Goal: Transaction & Acquisition: Purchase product/service

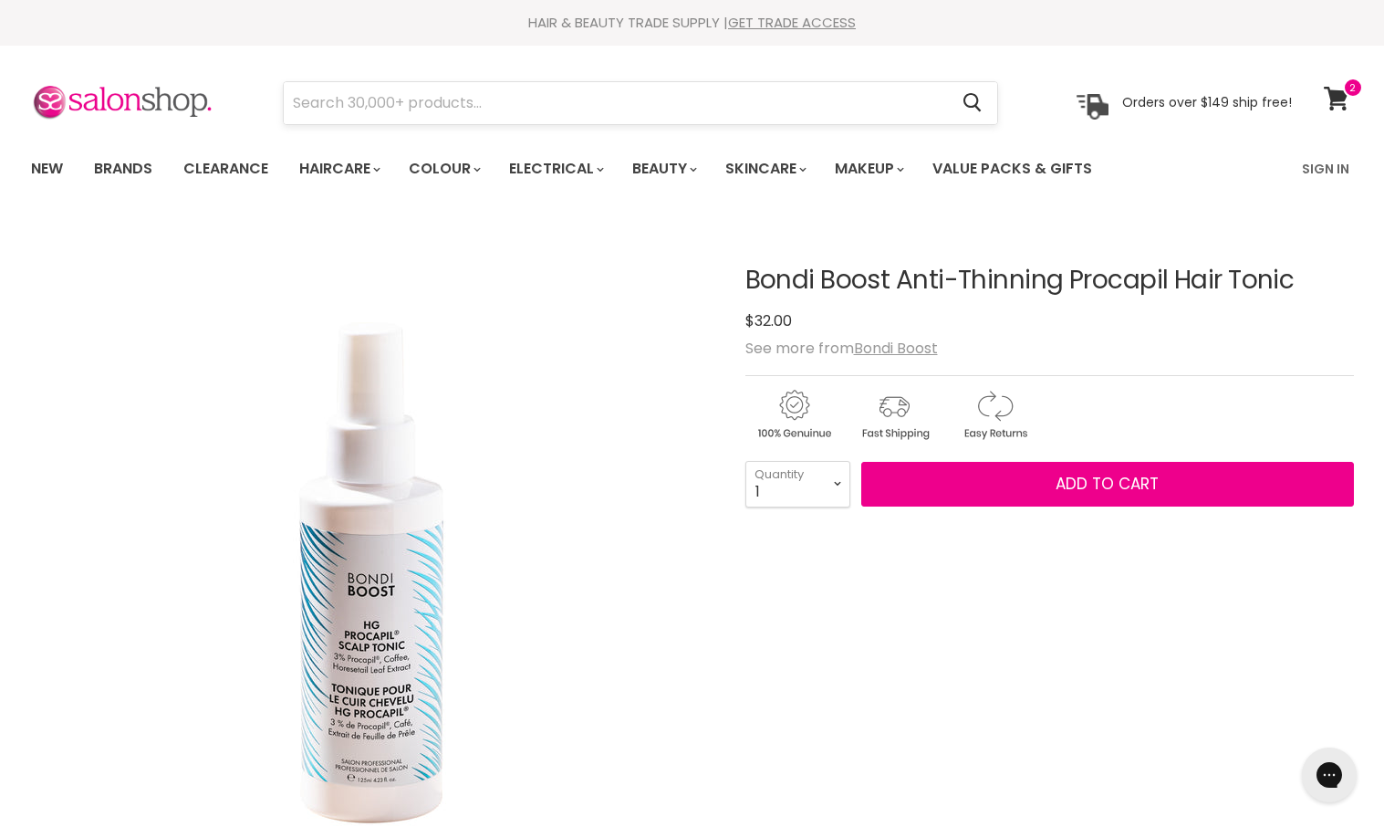
click at [838, 81] on form "Cancel" at bounding box center [640, 103] width 715 height 44
click at [835, 92] on input "Search" at bounding box center [616, 103] width 665 height 42
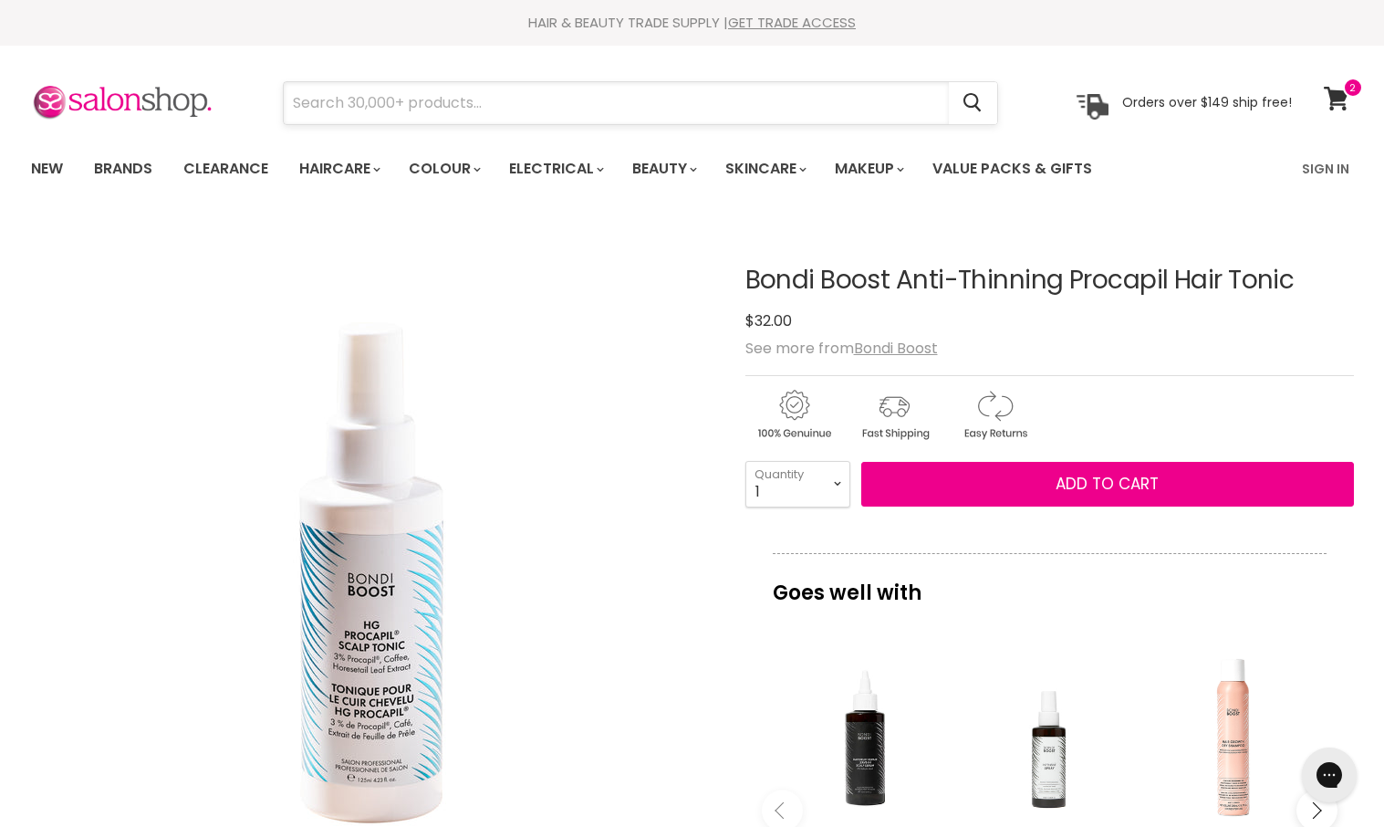
paste input "Phenyl Trimethicone"
type input "Phenyl Trimethicone"
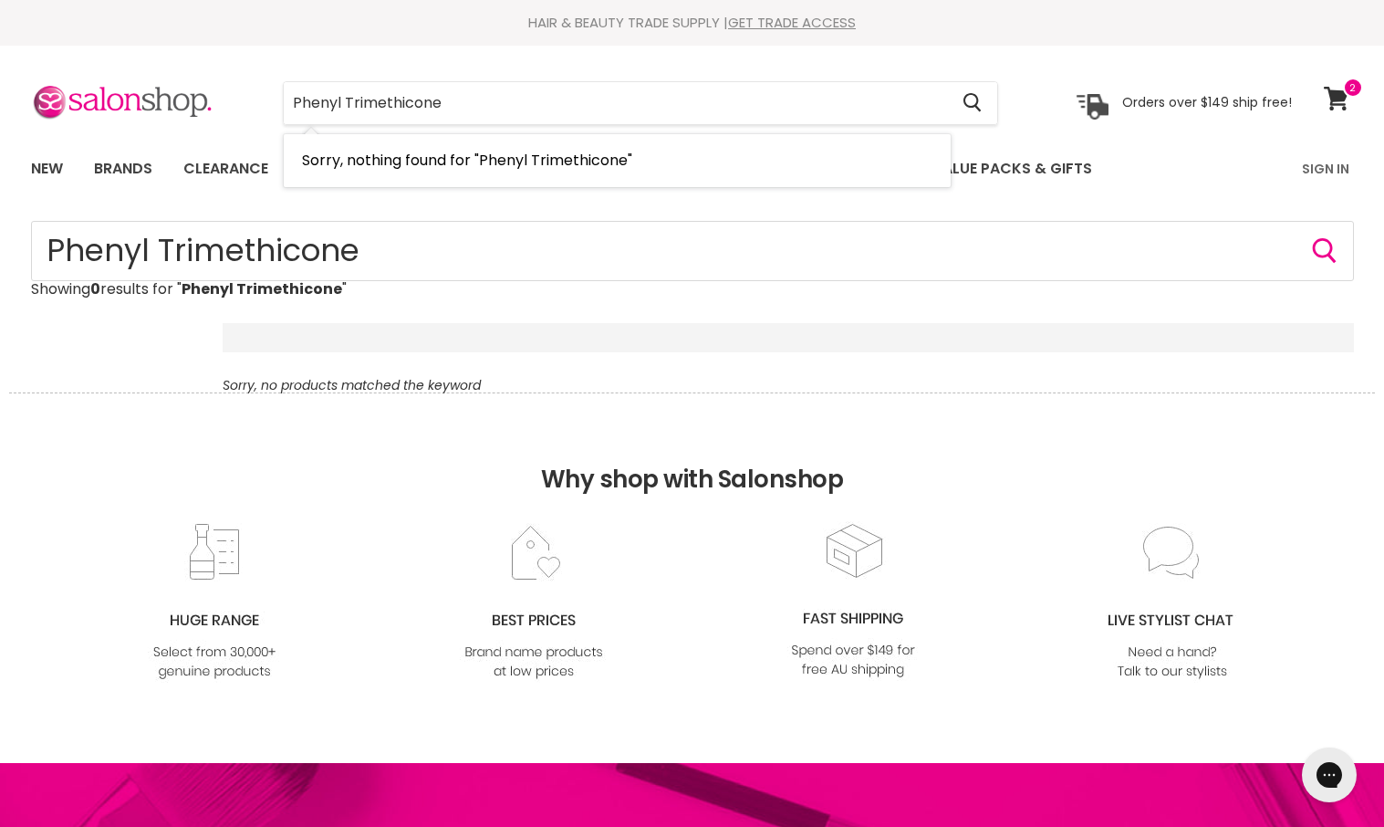
drag, startPoint x: 733, startPoint y: 99, endPoint x: 305, endPoint y: 68, distance: 429.0
click at [305, 68] on section "Menu Phenyl Trimethicone Cancel" at bounding box center [692, 94] width 1369 height 97
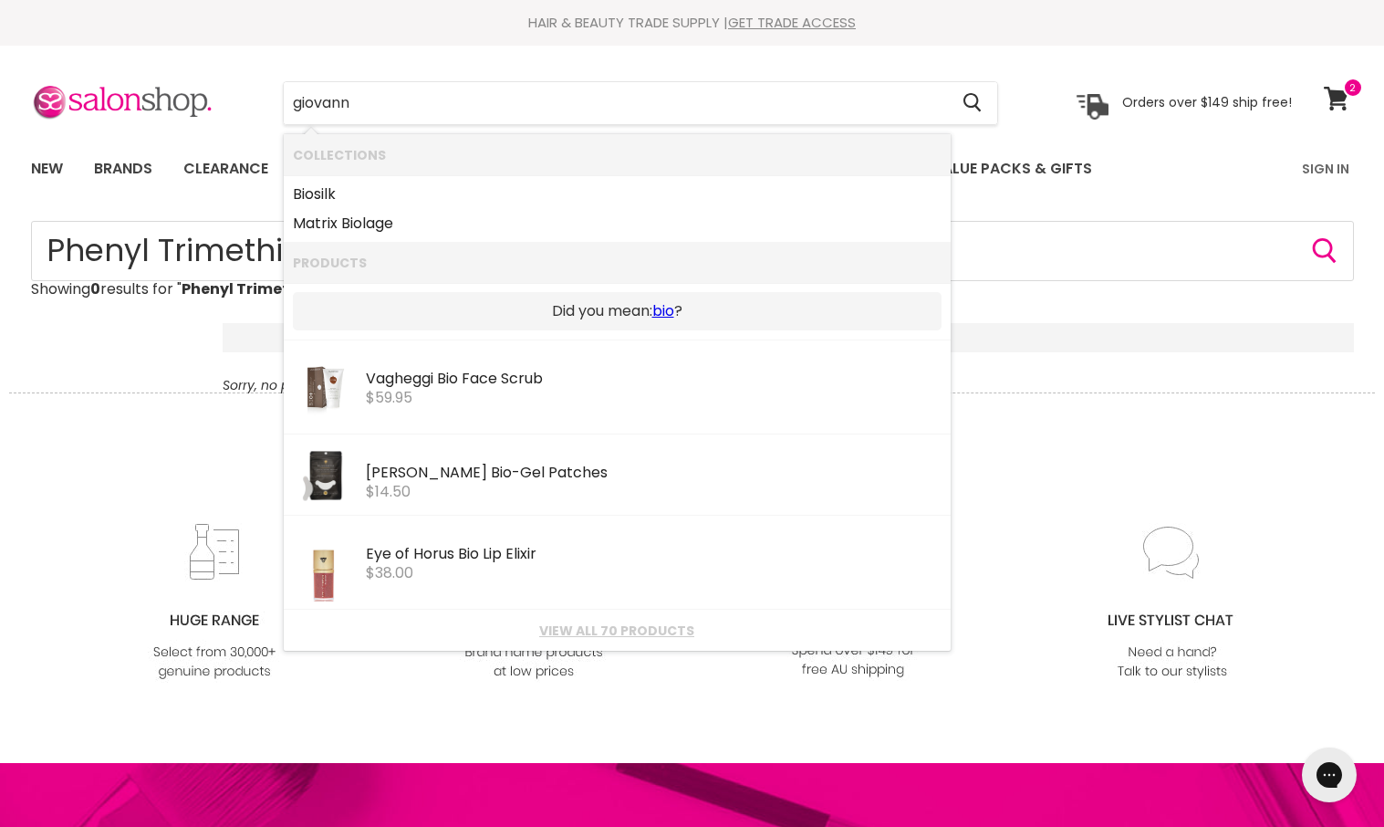
type input "giovanni"
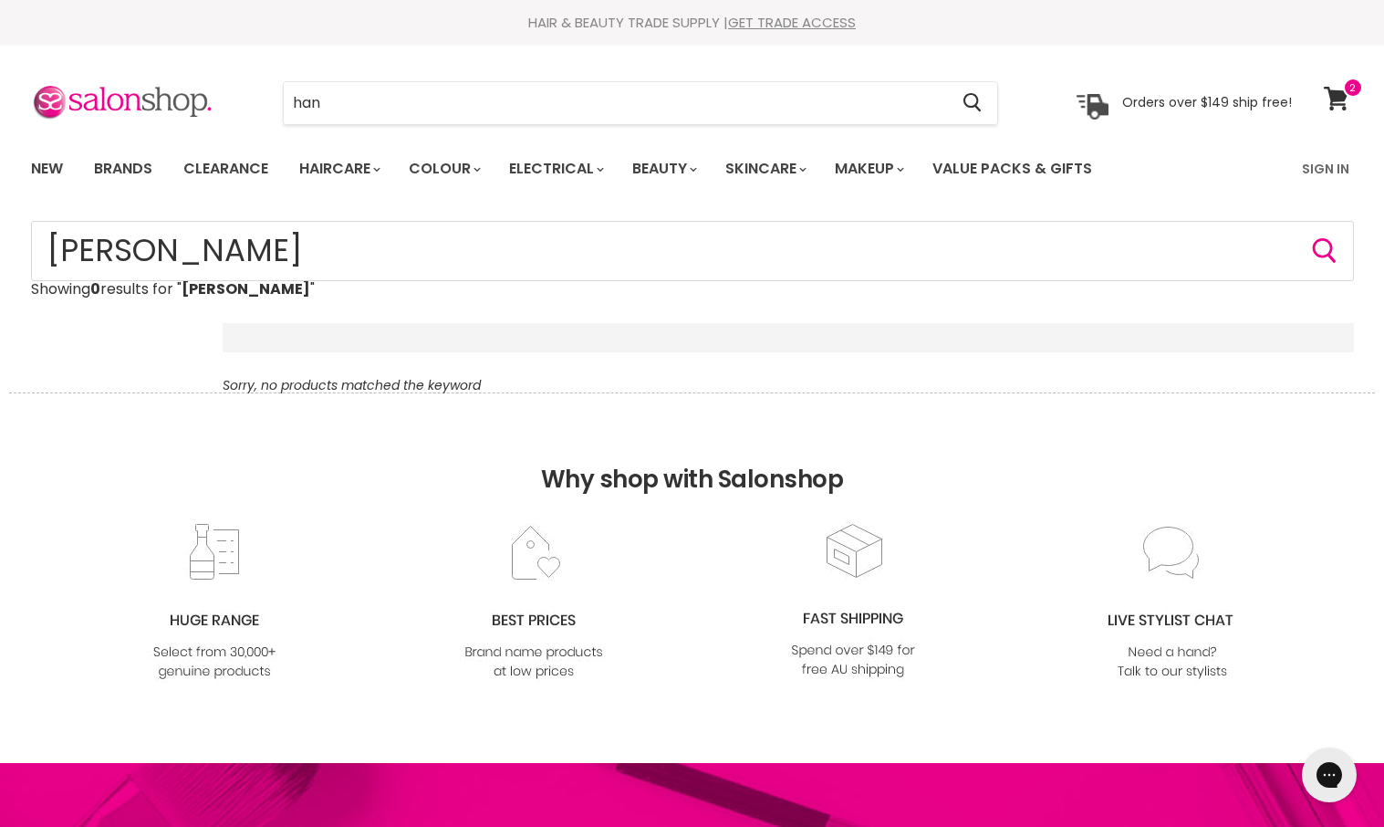
type input "hanz"
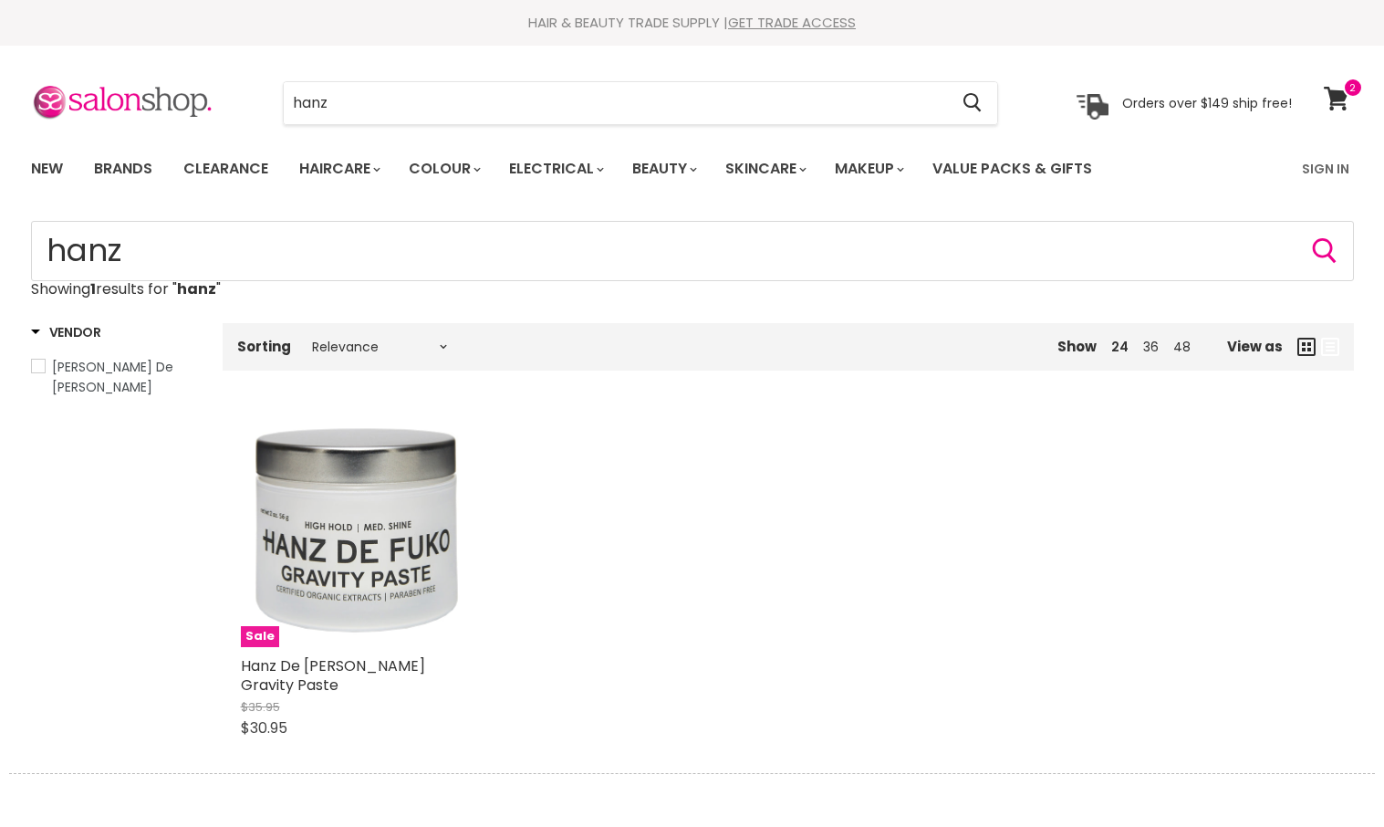
click at [417, 527] on img "Main content" at bounding box center [357, 530] width 233 height 233
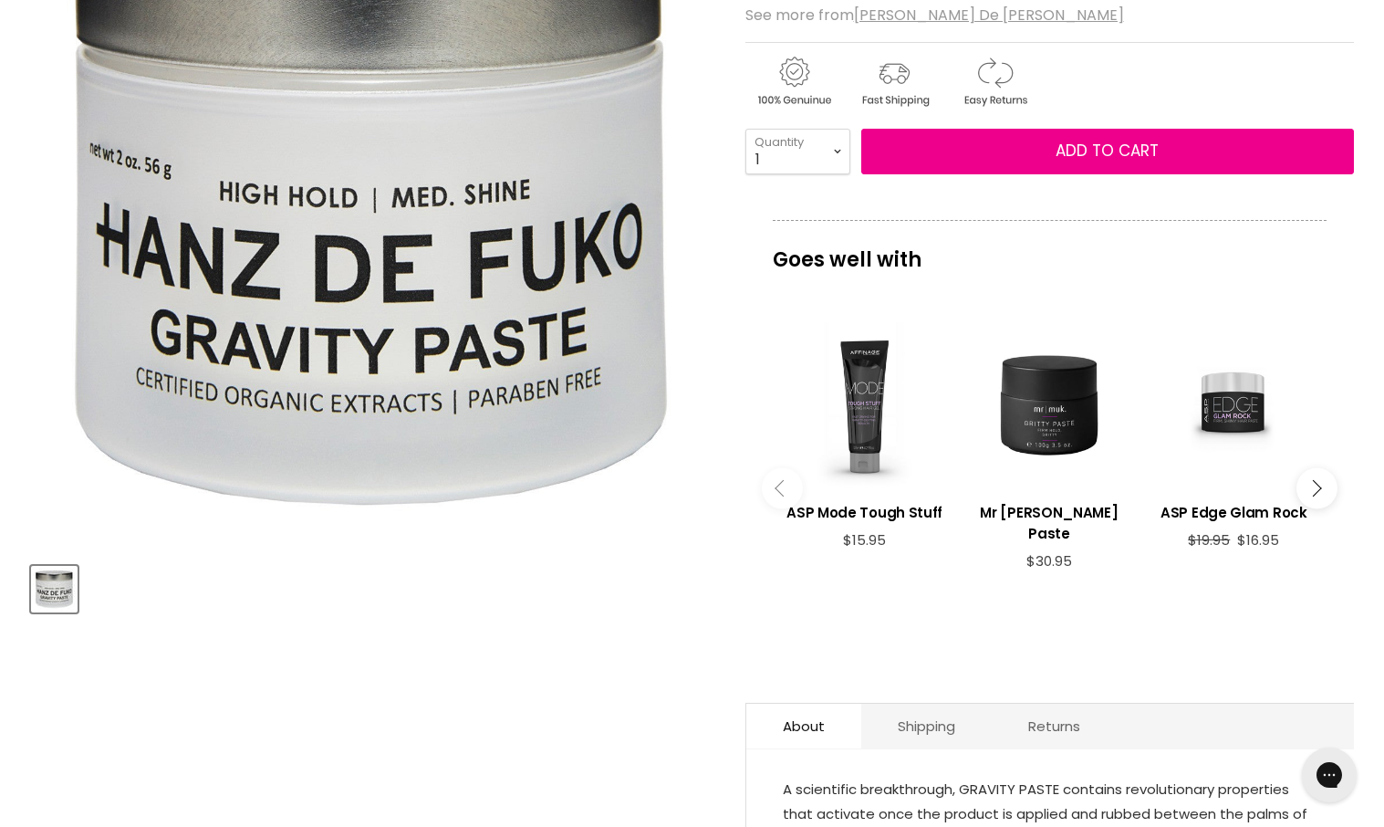
scroll to position [695, 0]
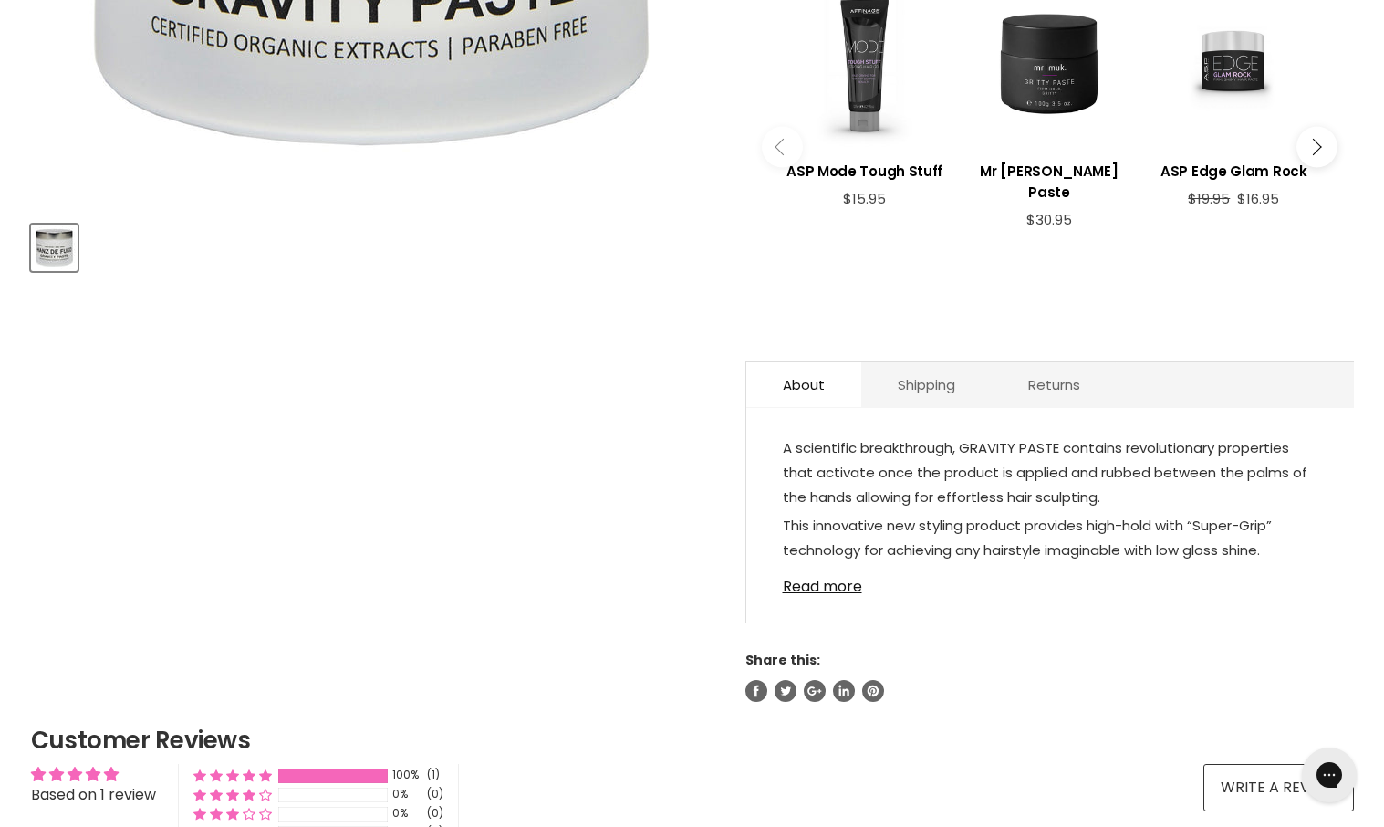
click at [812, 567] on link "Read more" at bounding box center [1050, 580] width 535 height 27
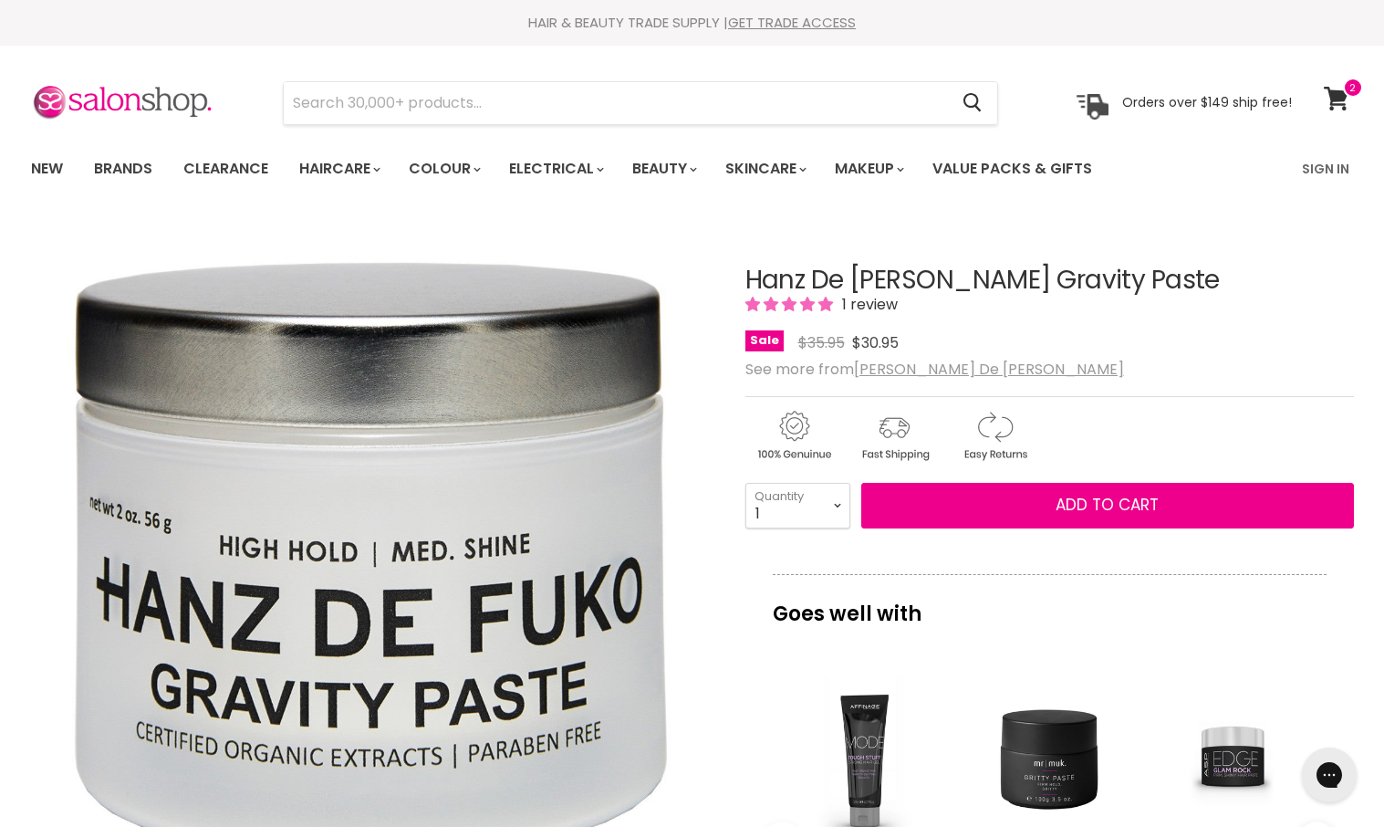
scroll to position [436, 0]
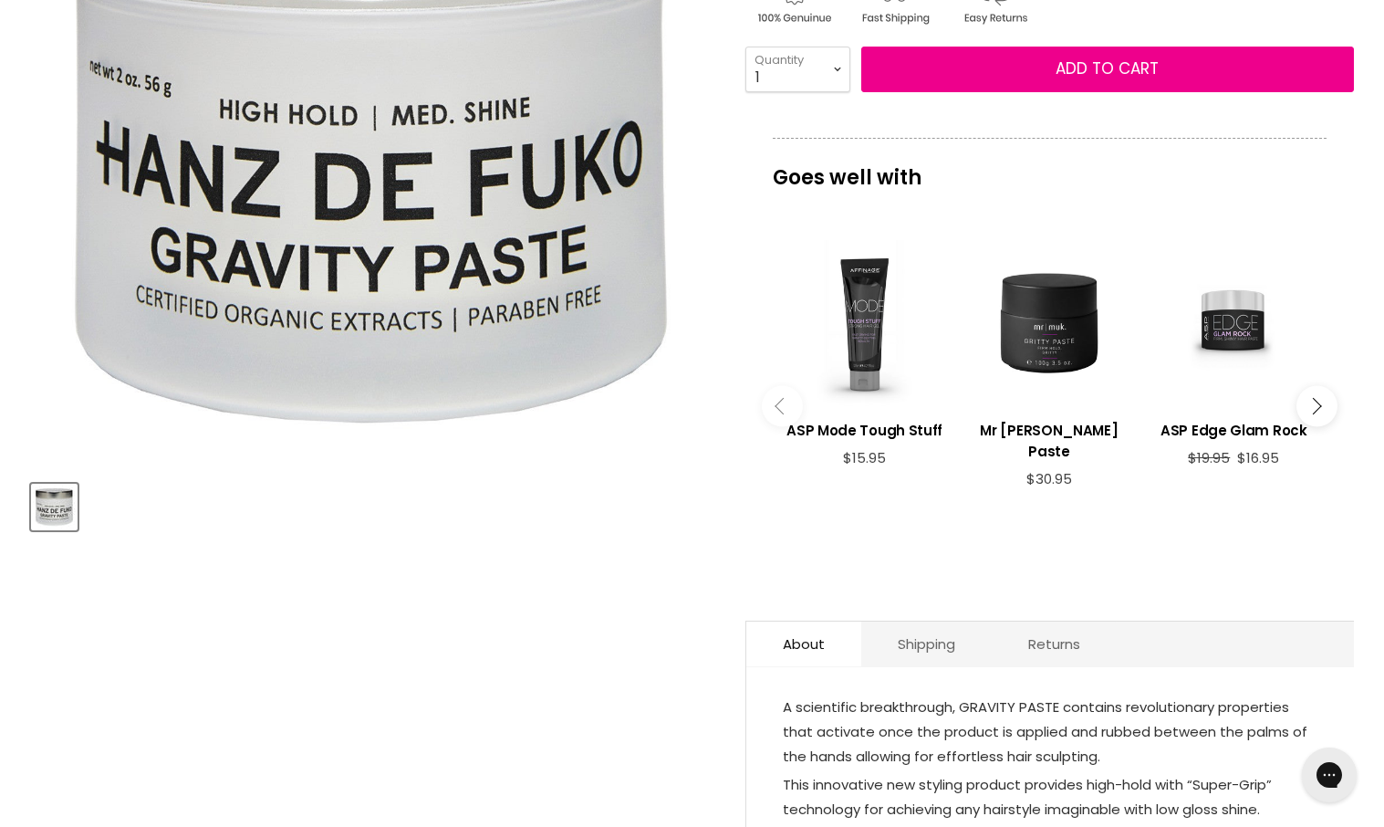
click at [259, 237] on img "Hanz De Fuko Gravity Paste image. Click or Scroll to Zoom." at bounding box center [371, 125] width 682 height 682
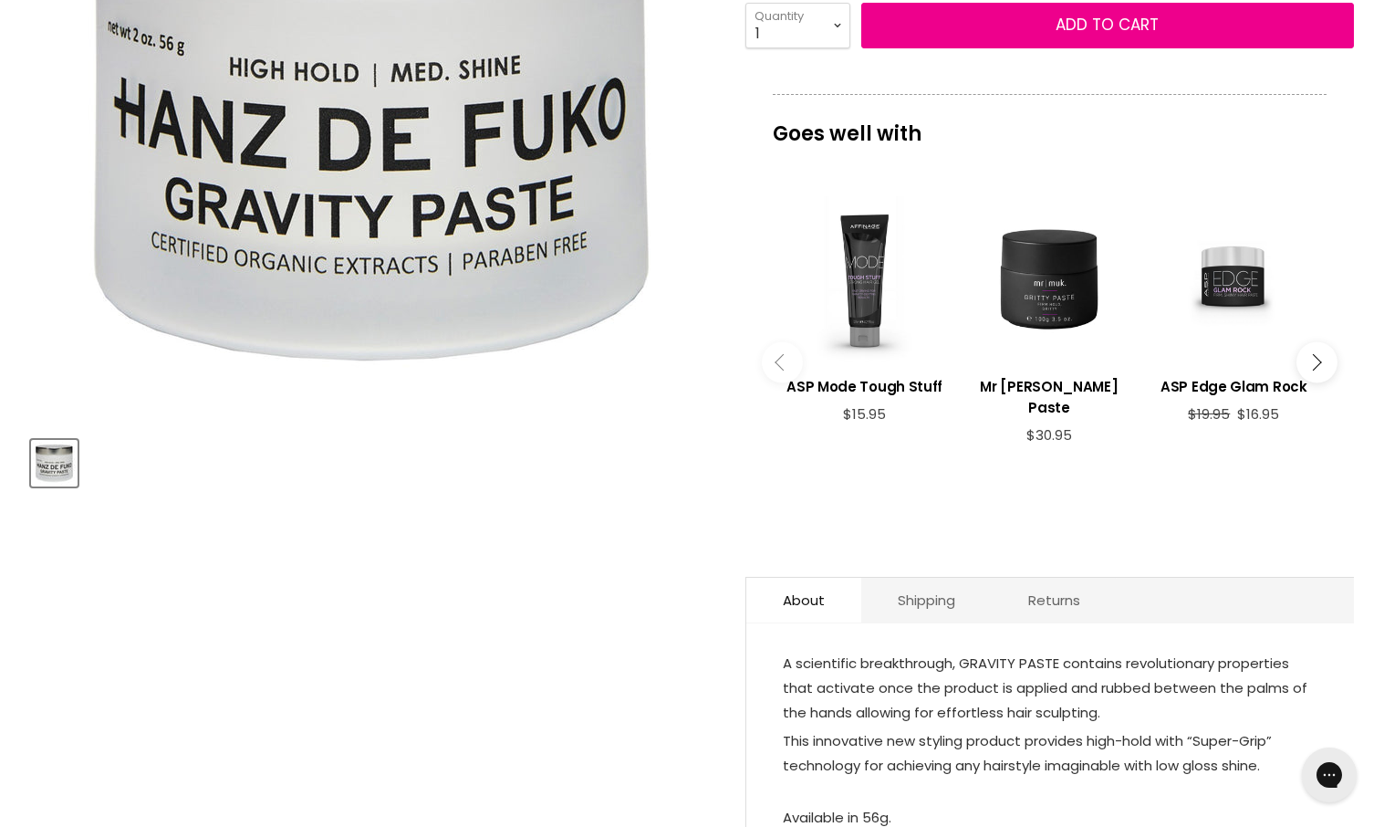
scroll to position [0, 0]
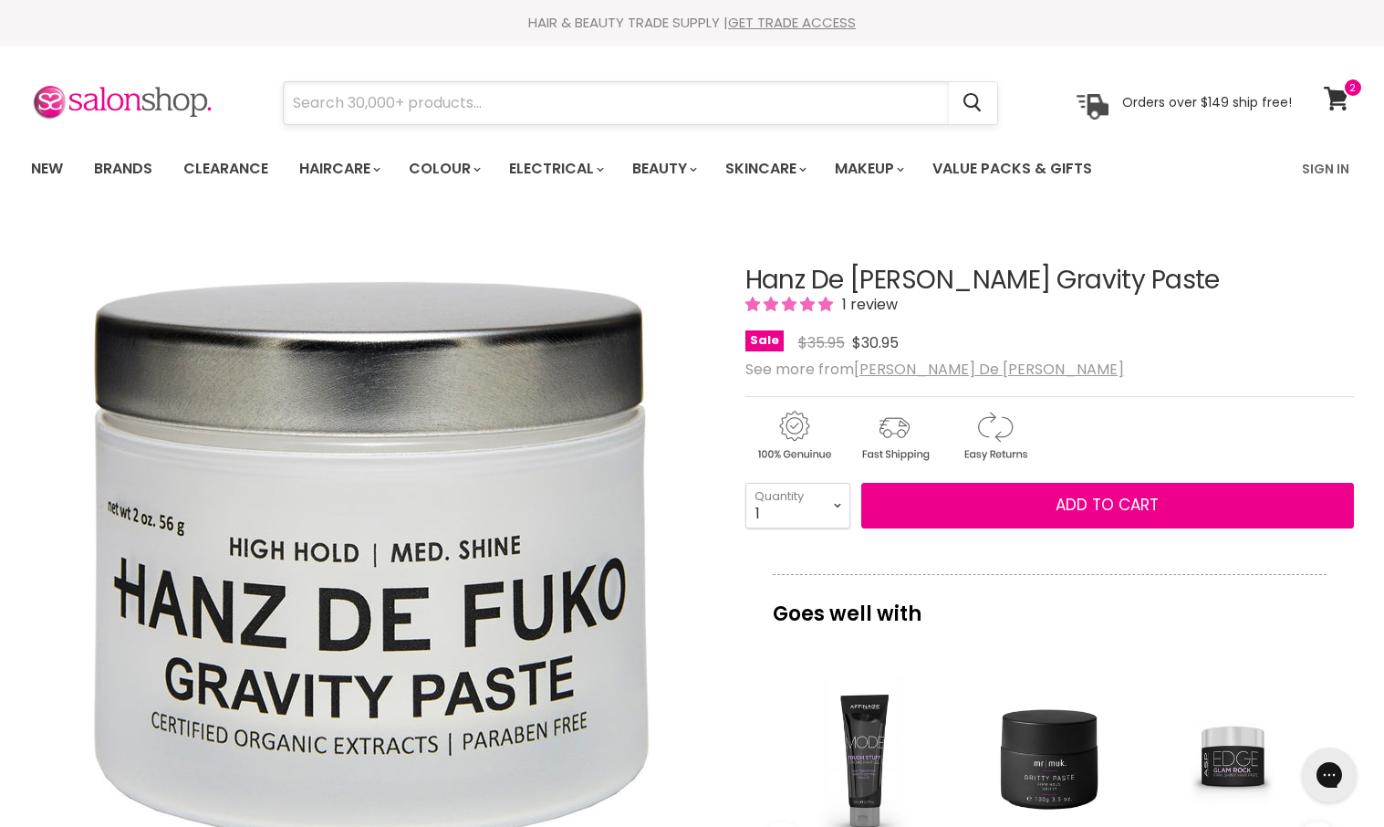
click at [419, 106] on input "Search" at bounding box center [616, 103] width 665 height 42
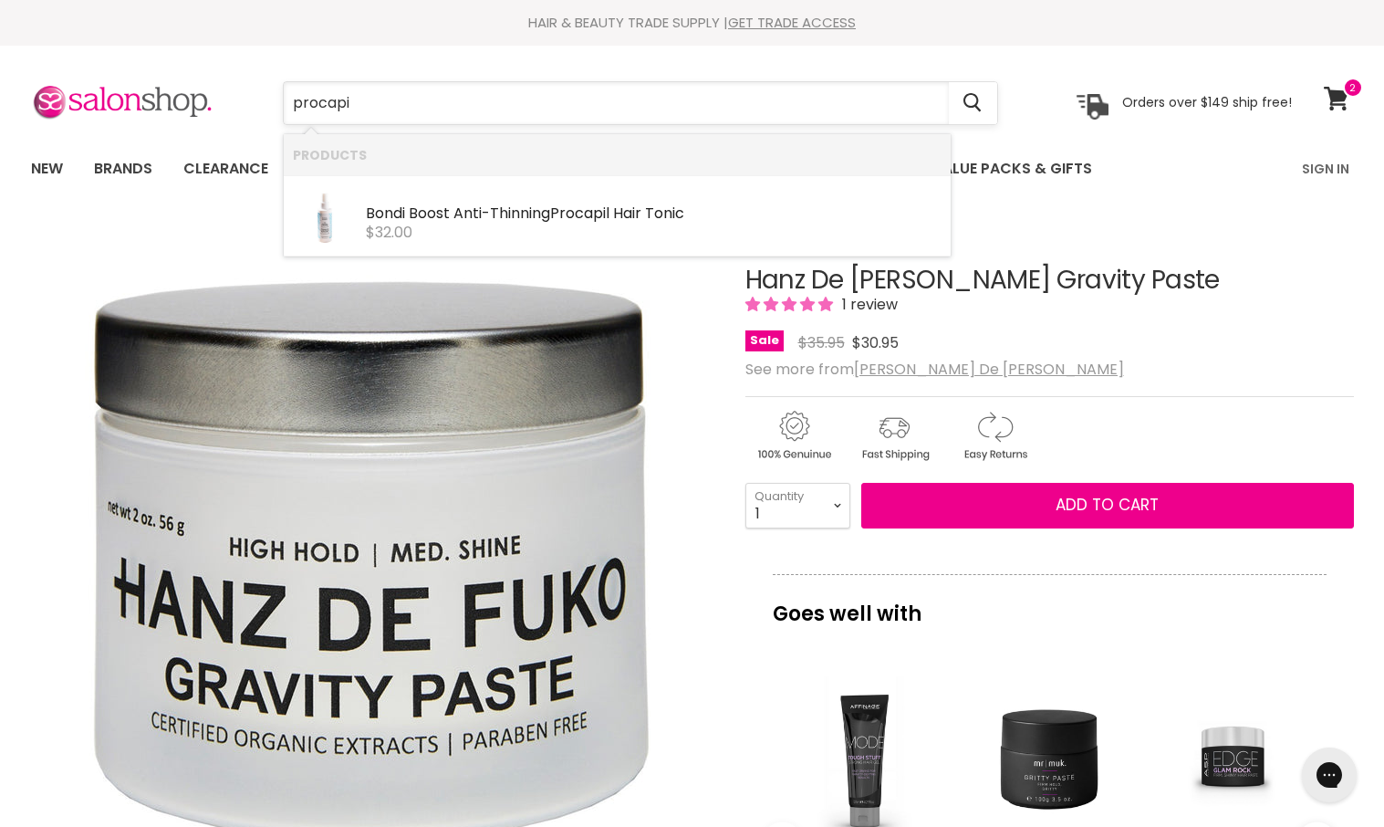
type input "procapil"
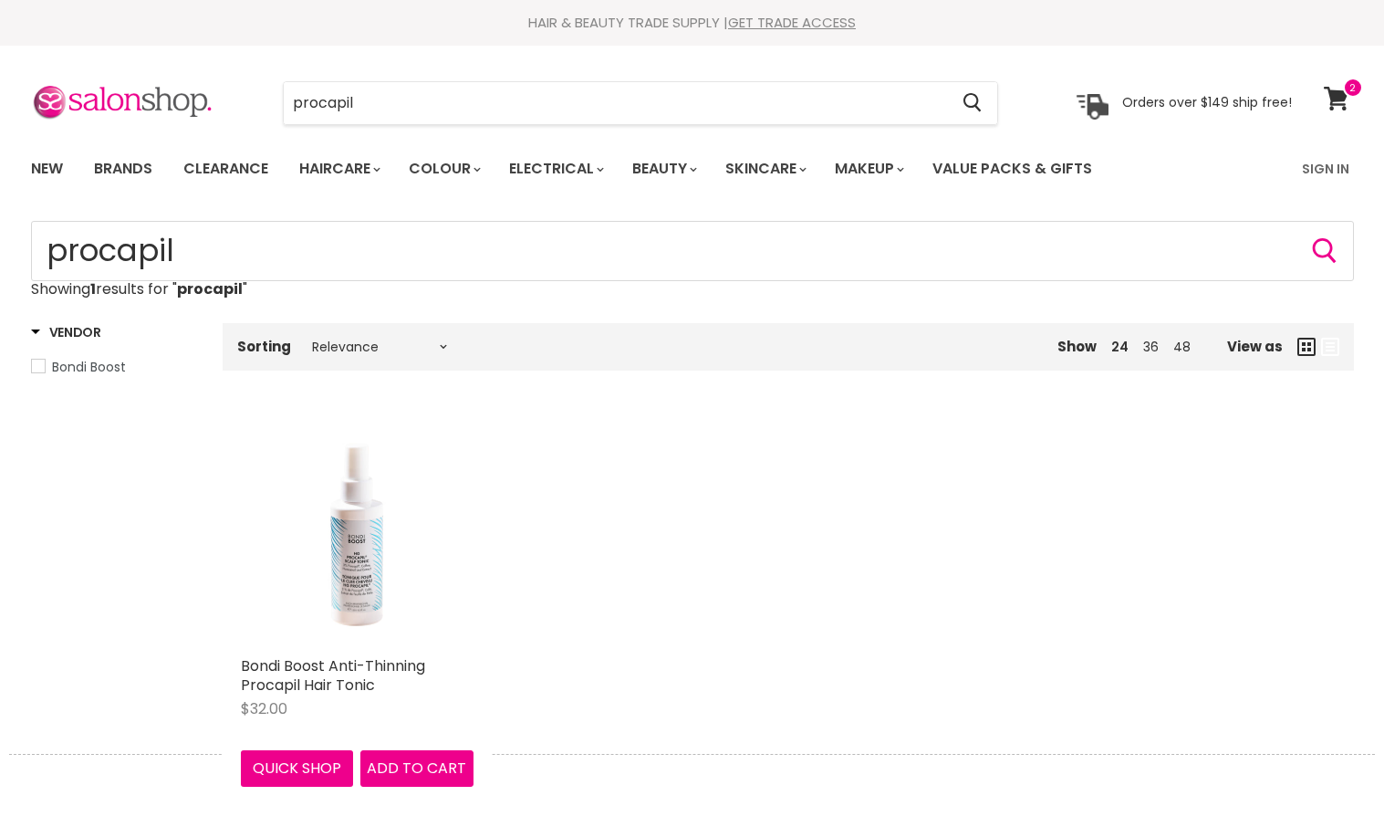
click at [385, 544] on img "Main content" at bounding box center [357, 530] width 233 height 233
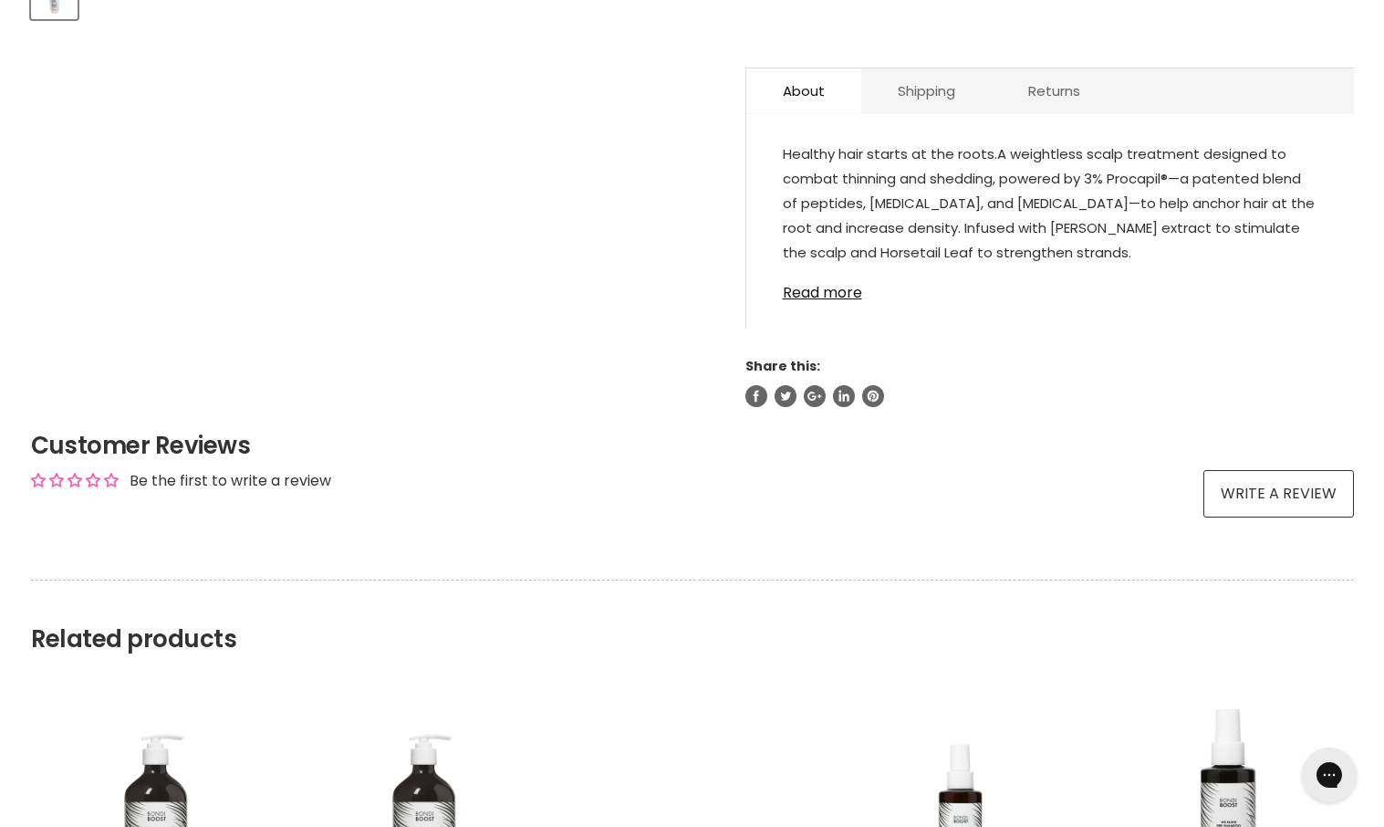
click at [853, 255] on div "Healthy hair starts at the roots. A weightless scalp treatment designed to comb…" at bounding box center [1050, 230] width 608 height 196
click at [827, 283] on link "Read more" at bounding box center [1050, 287] width 535 height 27
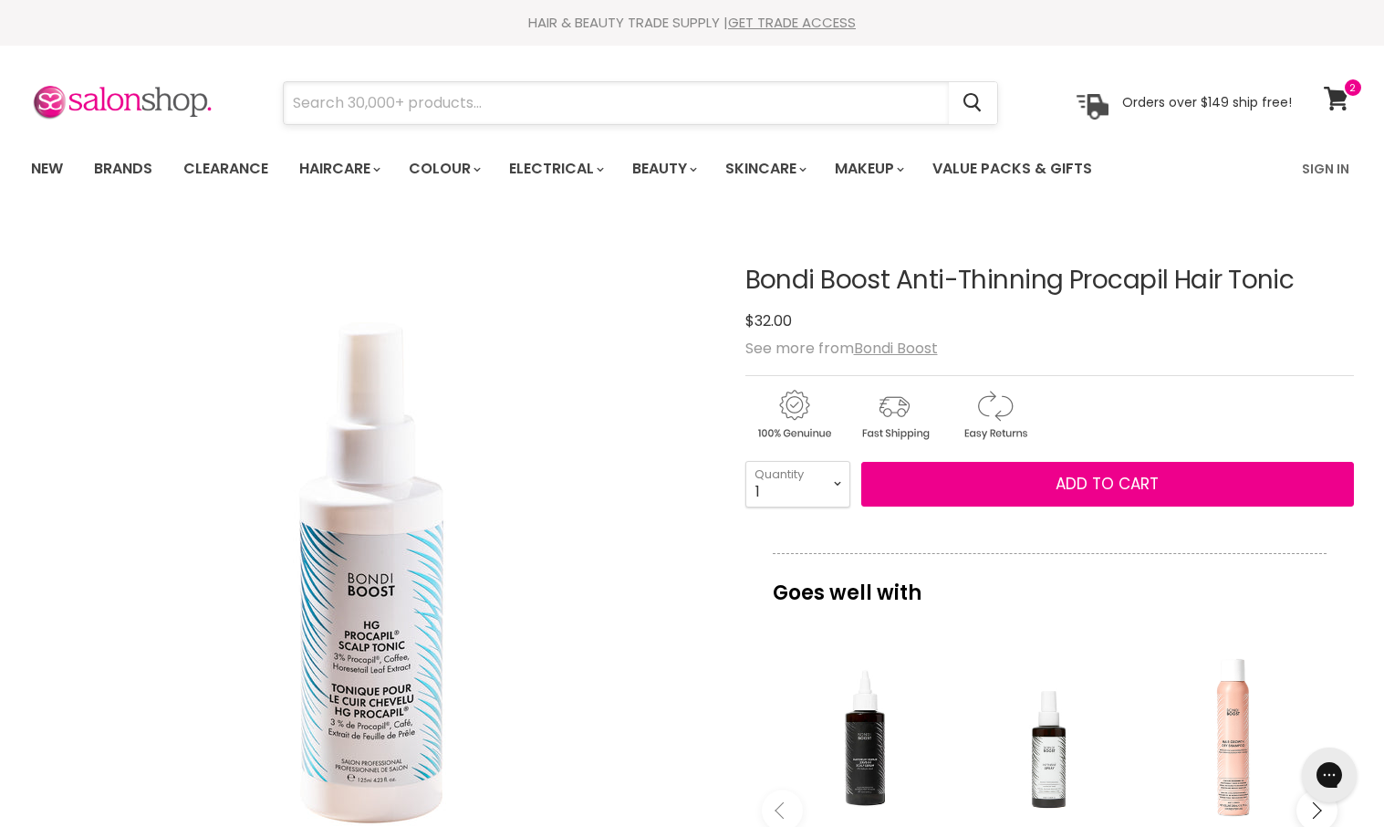
click at [555, 103] on input "Search" at bounding box center [616, 103] width 665 height 42
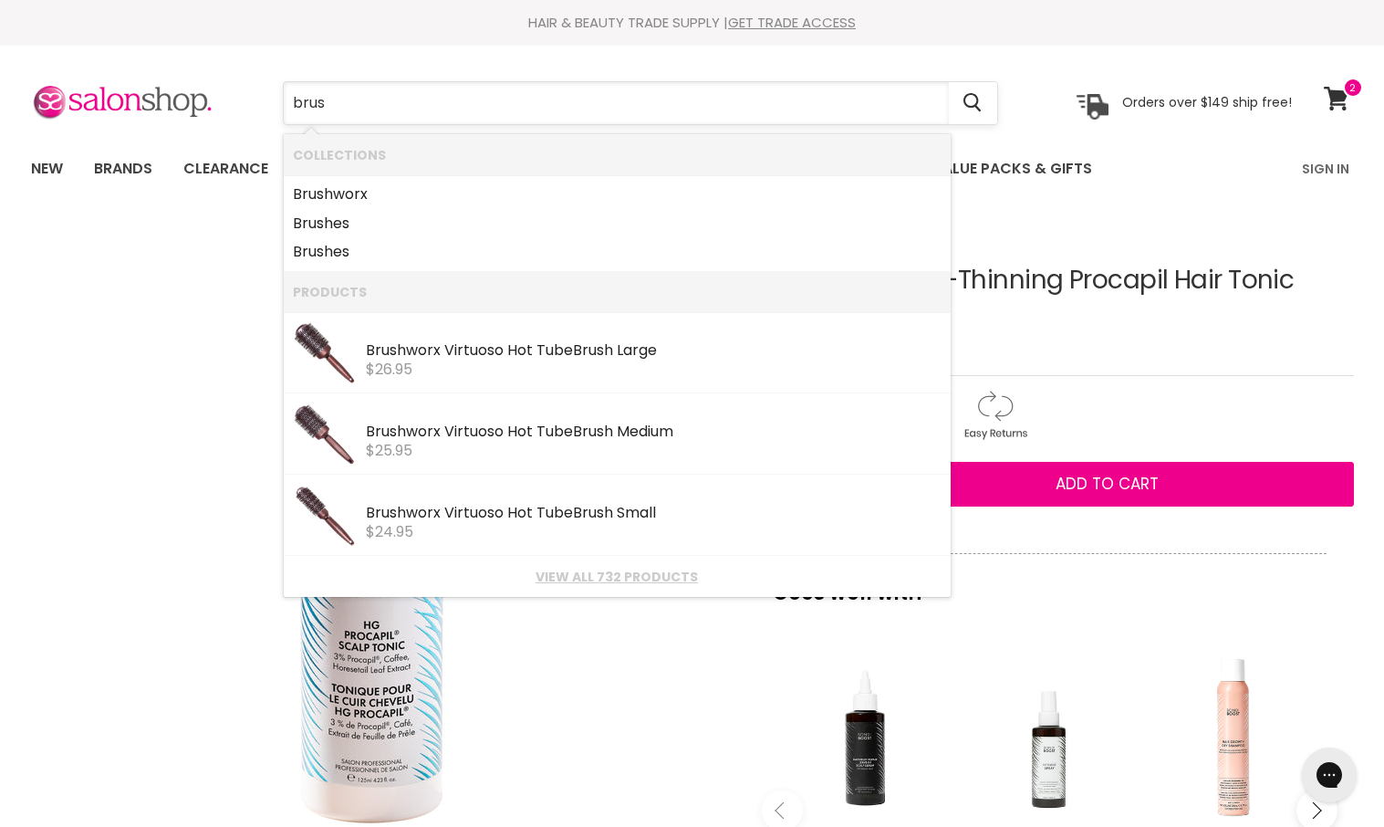
type input "brush"
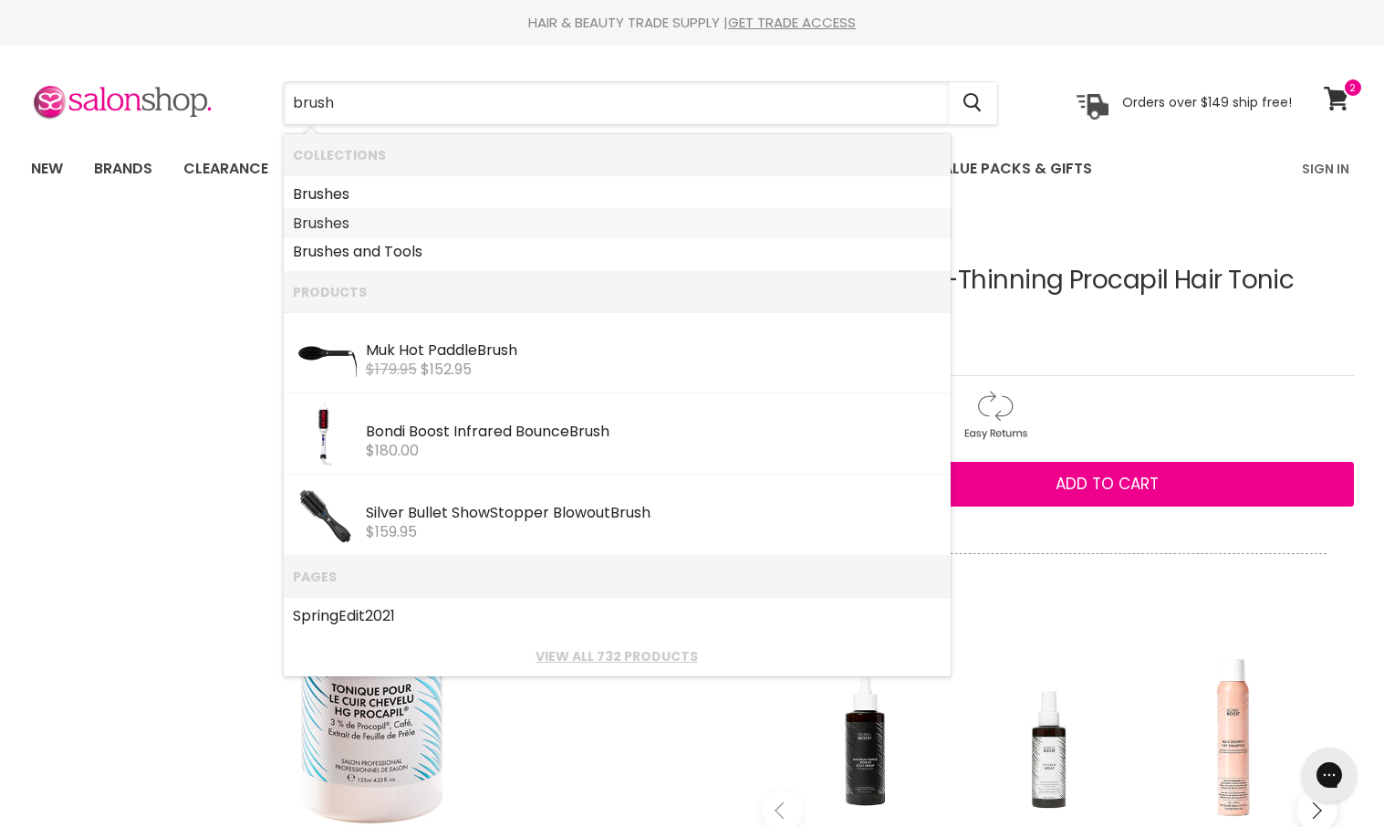
click at [495, 225] on link "Brush es" at bounding box center [617, 223] width 649 height 29
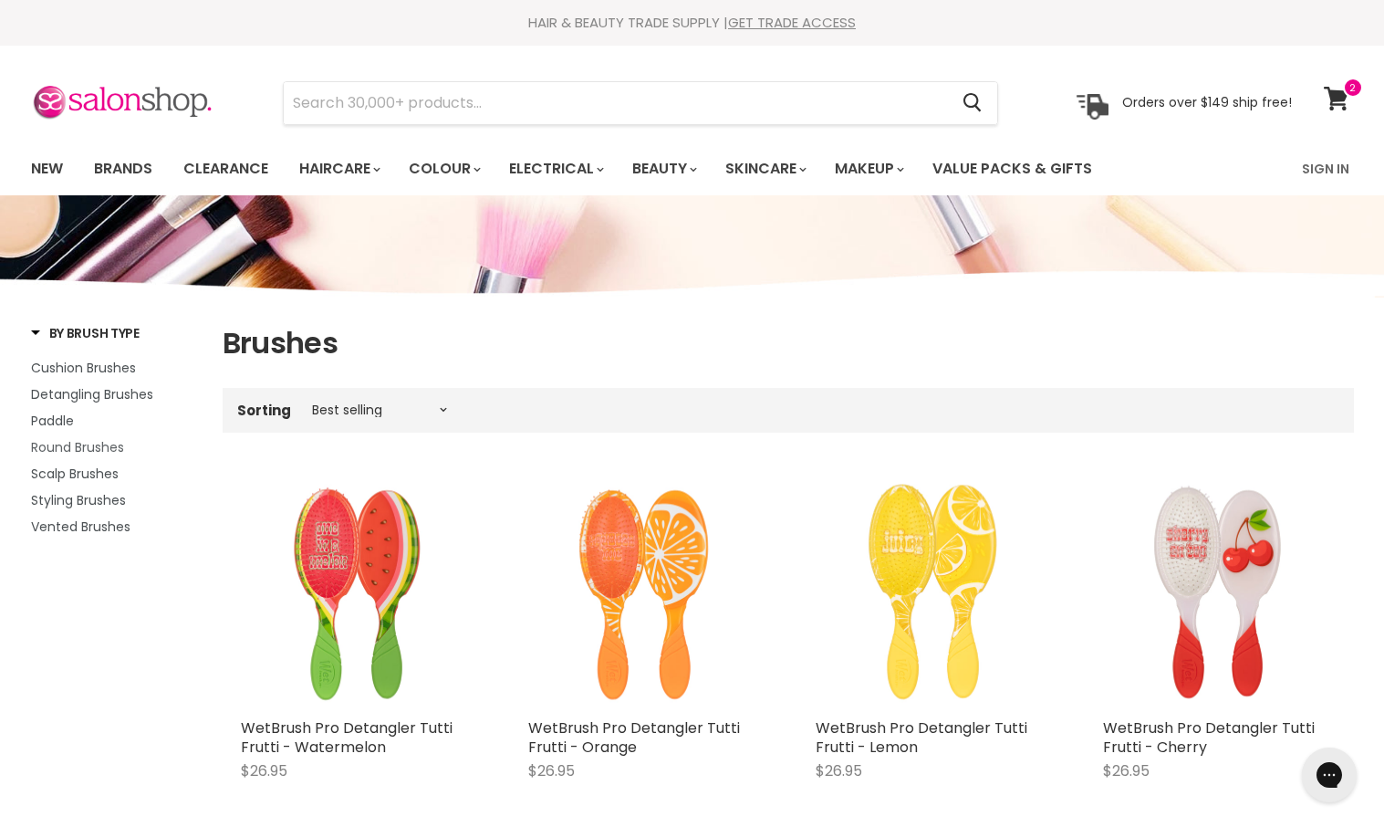
click at [103, 451] on span "Round Brushes" at bounding box center [77, 447] width 93 height 18
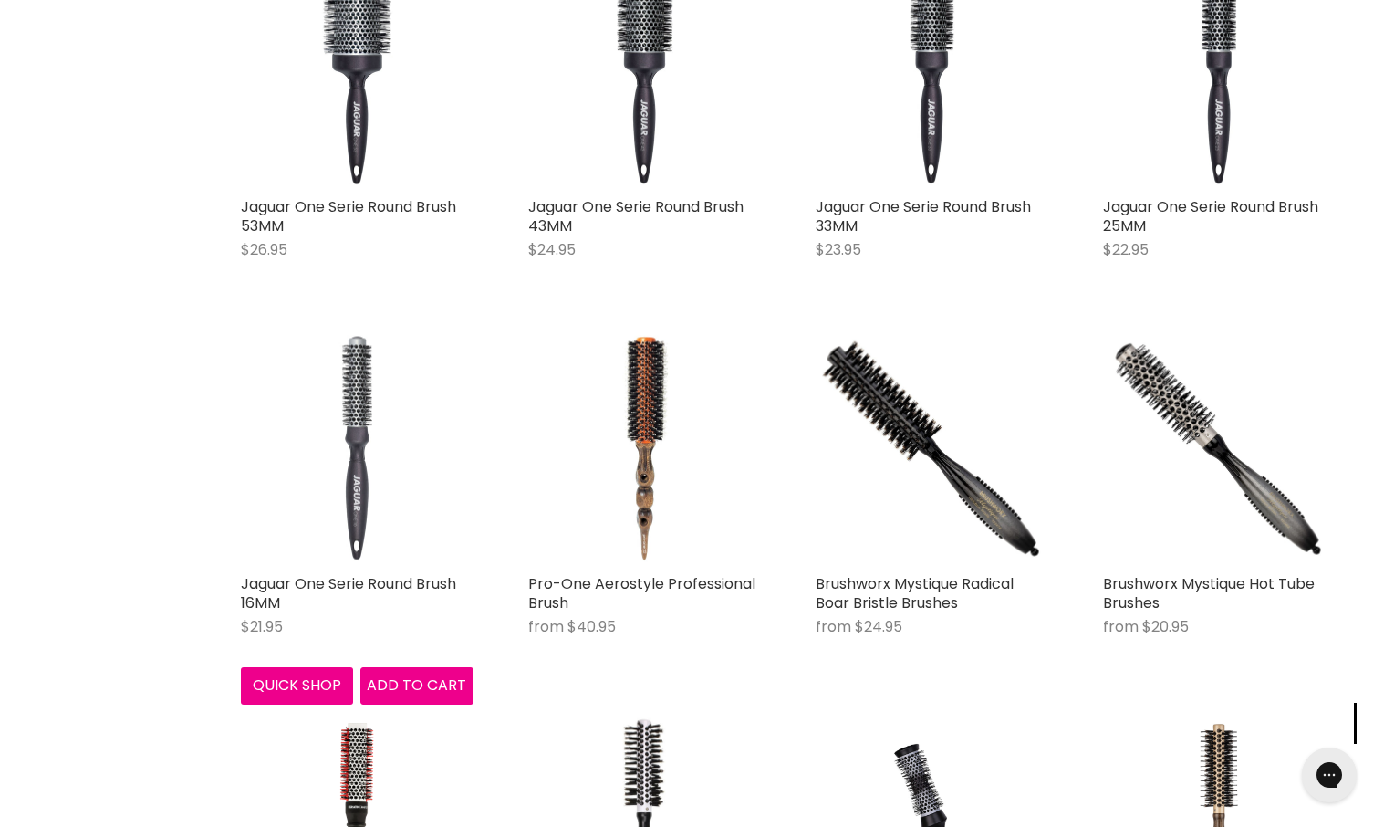
scroll to position [905, 0]
